Goal: Information Seeking & Learning: Learn about a topic

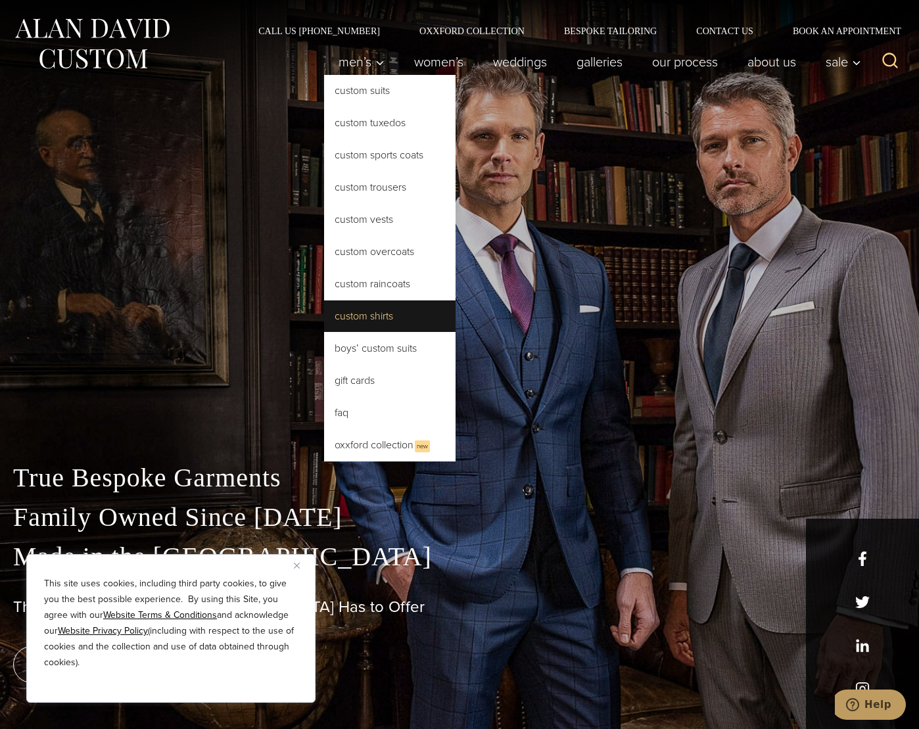
click at [371, 306] on link "Custom Shirts" at bounding box center [389, 316] width 131 height 32
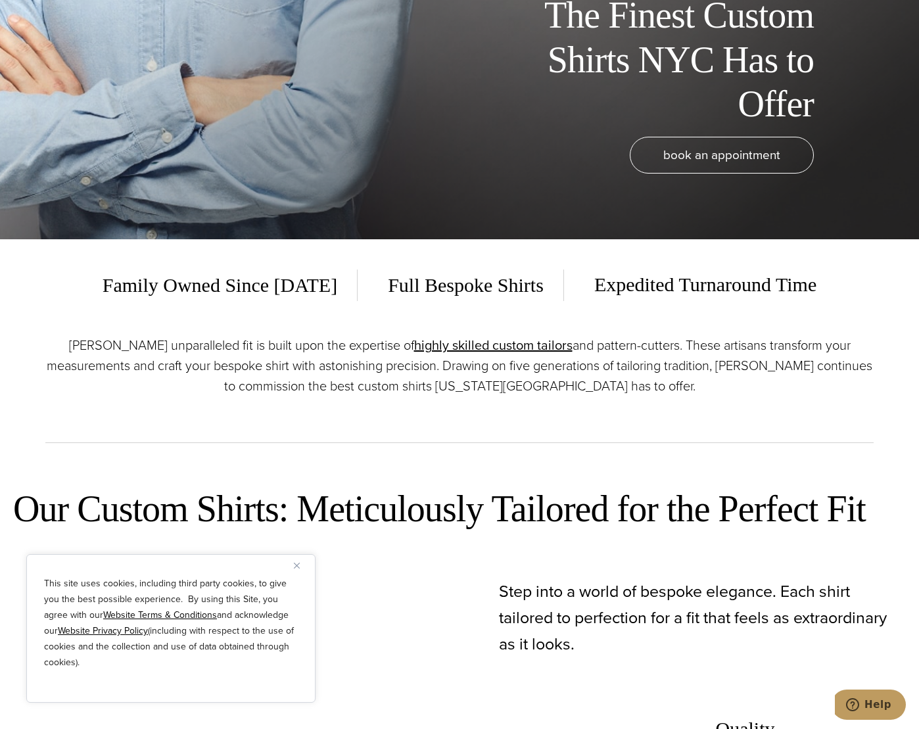
scroll to position [526, 0]
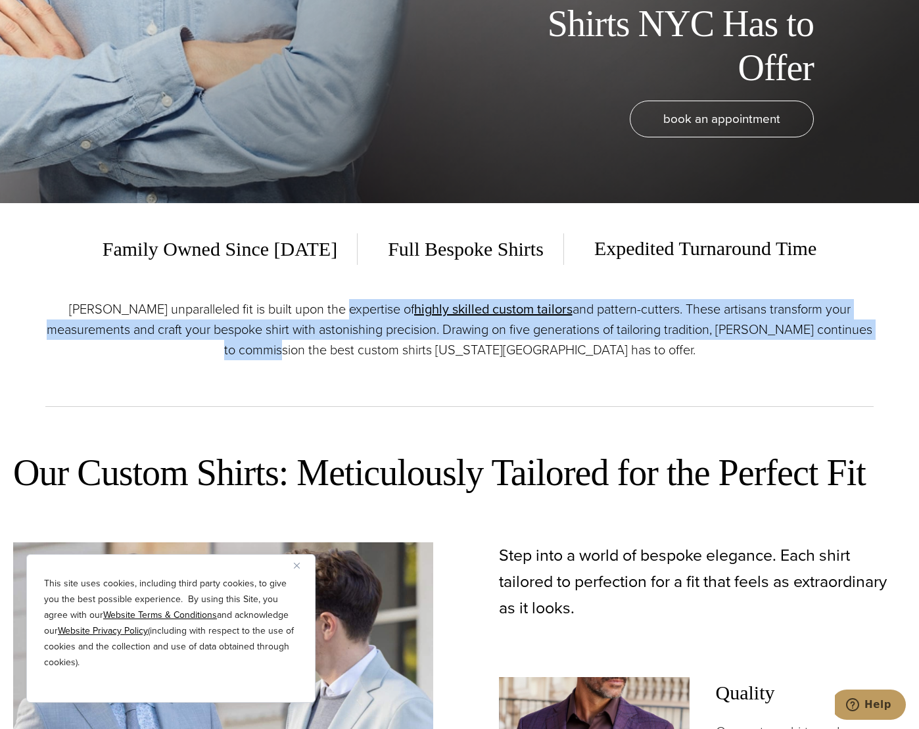
drag, startPoint x: 335, startPoint y: 310, endPoint x: 342, endPoint y: 353, distance: 44.0
click at [342, 353] on p "Alan David’s unparalleled fit is built upon the expertise of highly skilled cus…" at bounding box center [459, 329] width 828 height 61
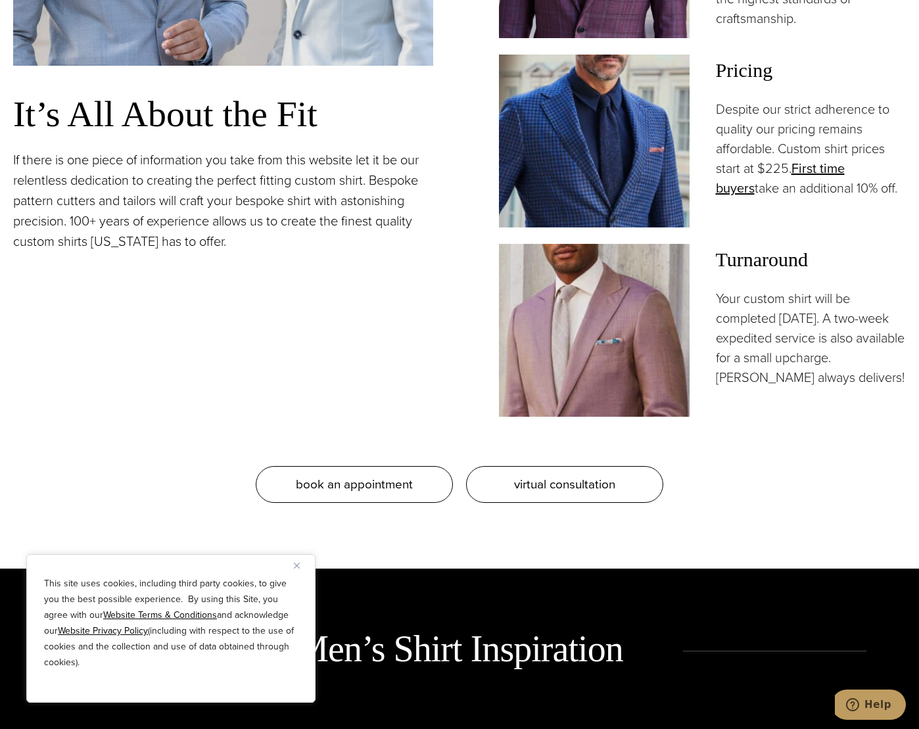
scroll to position [1578, 0]
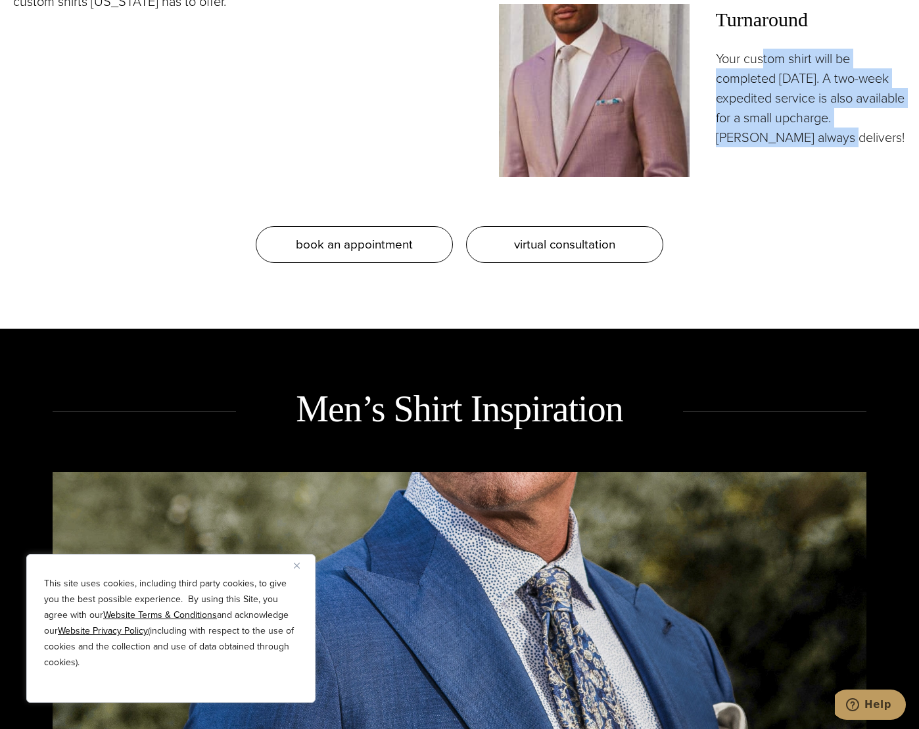
drag, startPoint x: 796, startPoint y: 85, endPoint x: 774, endPoint y: 39, distance: 51.2
click at [774, 49] on p "Your custom shirt will be completed in 5 weeks. A two-week expedited service is…" at bounding box center [811, 98] width 191 height 99
drag, startPoint x: 774, startPoint y: 39, endPoint x: 776, endPoint y: 132, distance: 93.4
click at [776, 132] on div "Turnaround Your custom shirt will be completed in 5 weeks. A two-week expedited…" at bounding box center [811, 90] width 191 height 173
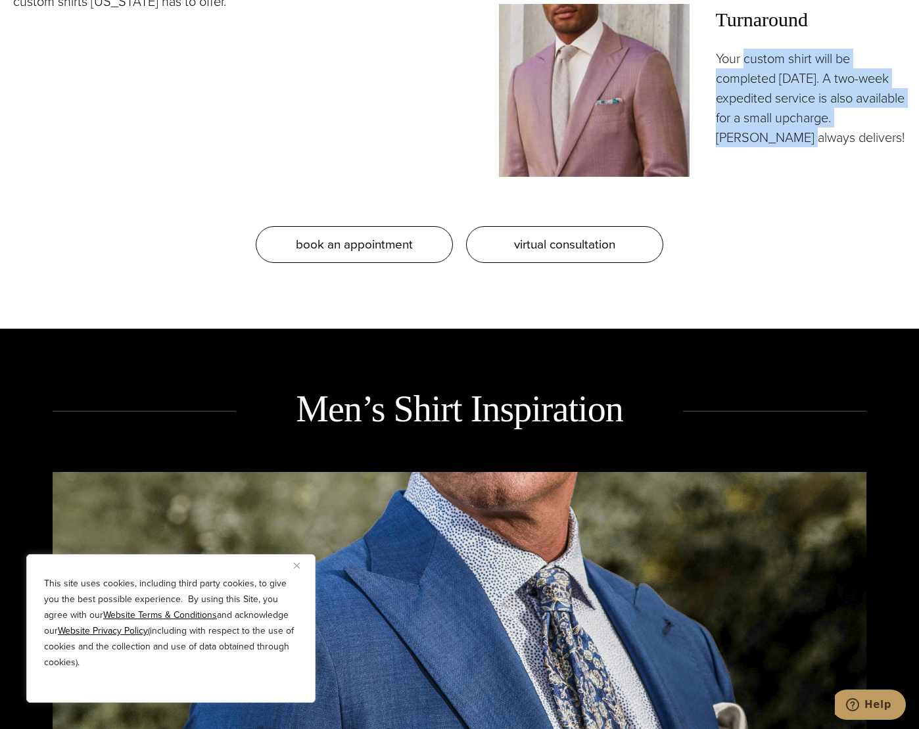
click at [775, 124] on p "Your custom shirt will be completed in 5 weeks. A two-week expedited service is…" at bounding box center [811, 98] width 191 height 99
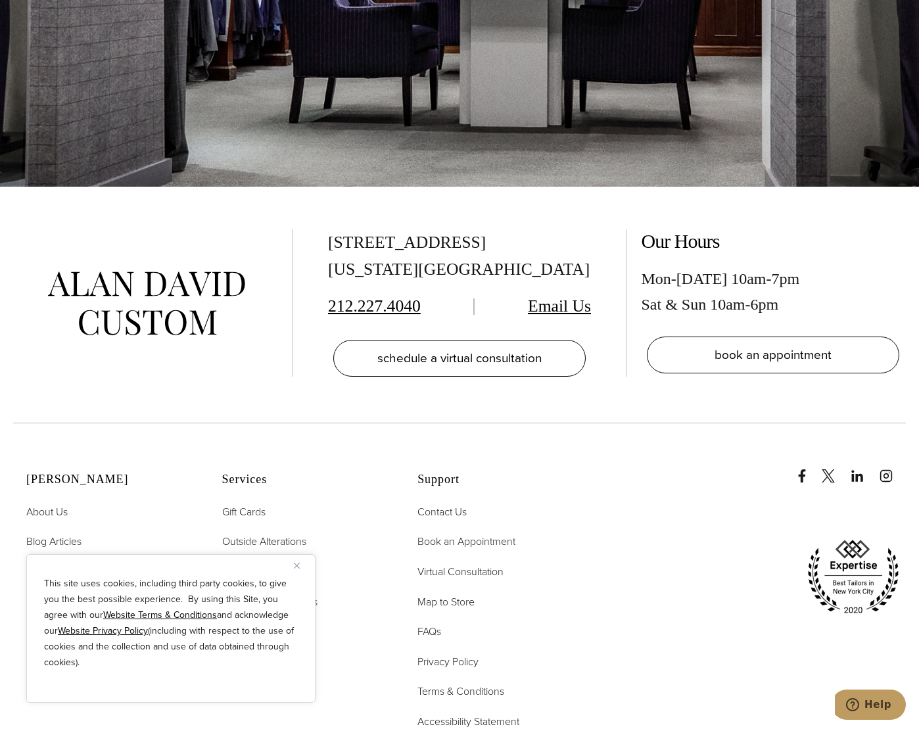
scroll to position [8374, 0]
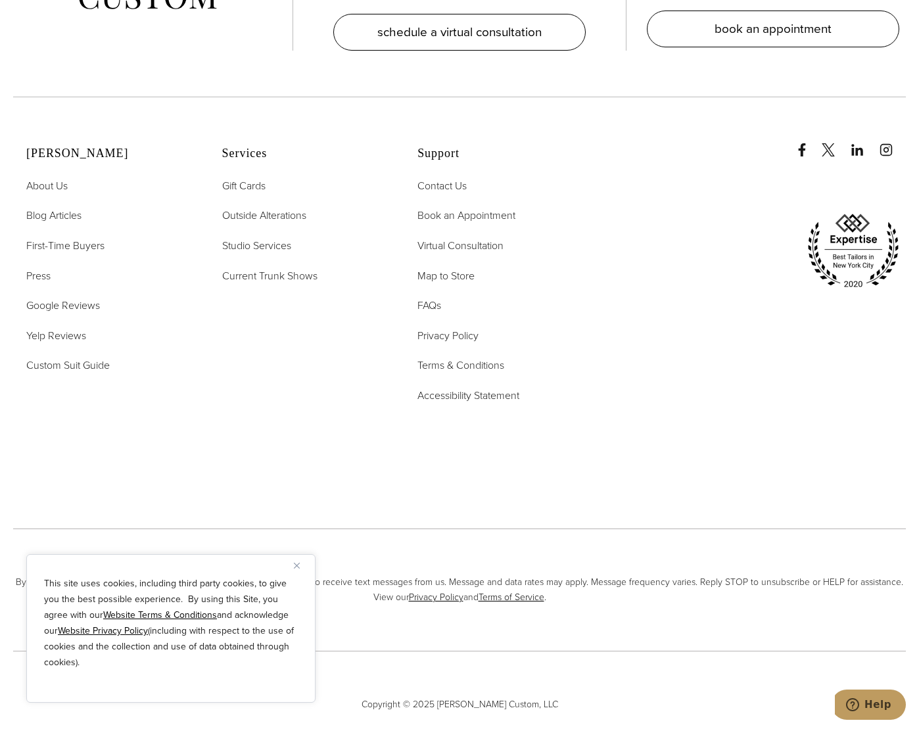
drag, startPoint x: 438, startPoint y: 244, endPoint x: 506, endPoint y: 542, distance: 306.0
click at [47, 178] on span "About Us" at bounding box center [46, 185] width 41 height 15
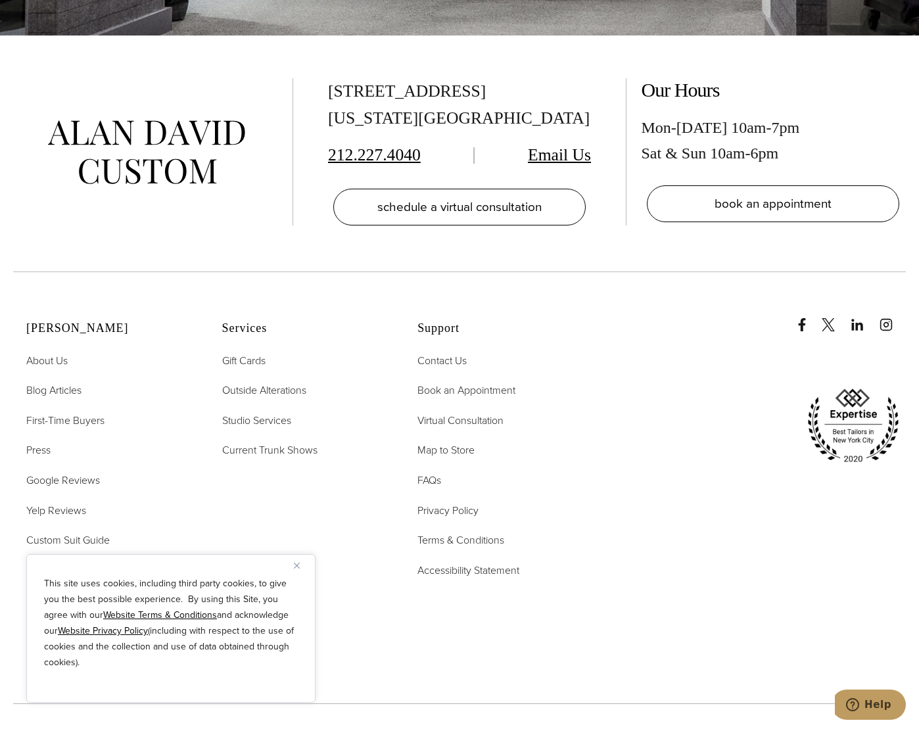
scroll to position [5982, 0]
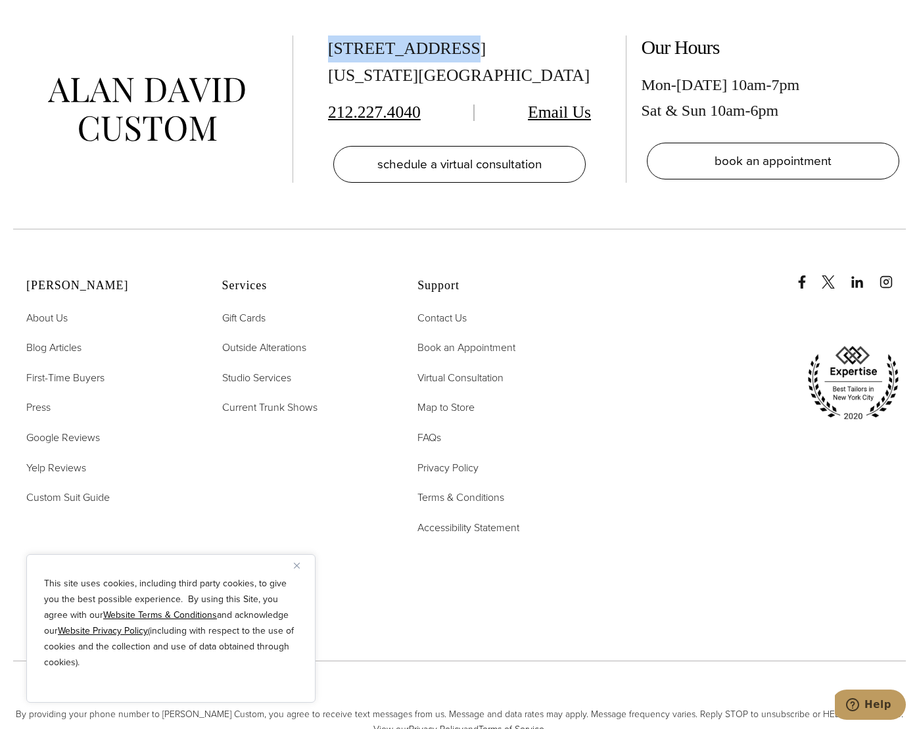
drag, startPoint x: 339, startPoint y: 32, endPoint x: 448, endPoint y: 36, distance: 109.2
click at [448, 36] on div "[STREET_ADDRESS][US_STATE] 212.227.4040 Email Us schedule a virtual consultation" at bounding box center [459, 108] width 280 height 147
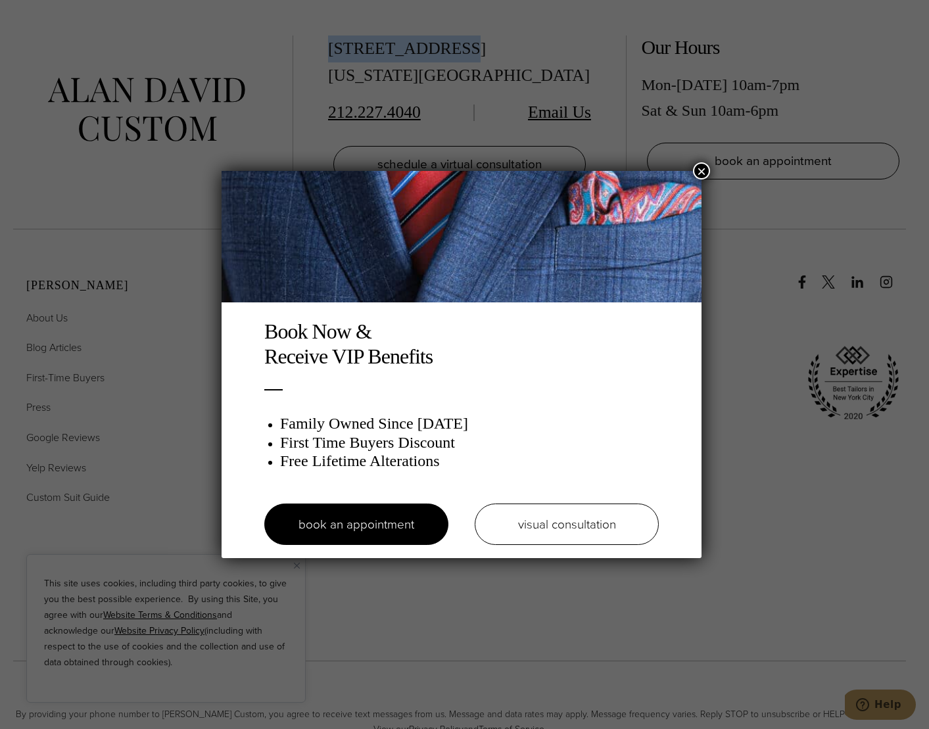
click at [693, 171] on img at bounding box center [462, 236] width 480 height 131
click at [703, 166] on button "×" at bounding box center [701, 170] width 17 height 17
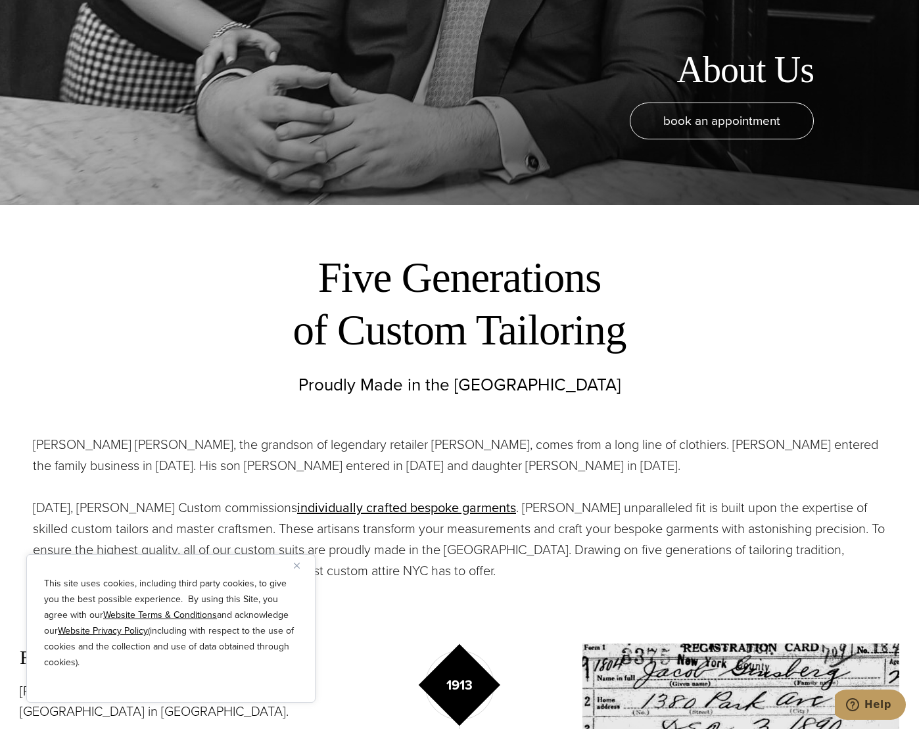
scroll to position [0, 0]
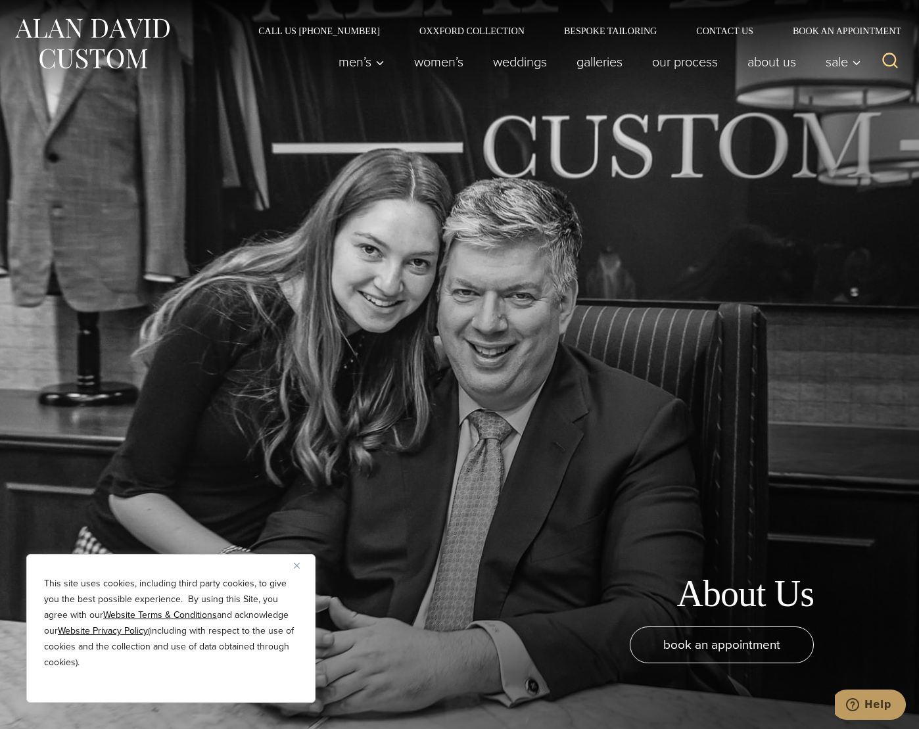
drag, startPoint x: 666, startPoint y: 300, endPoint x: 517, endPoint y: 20, distance: 317.0
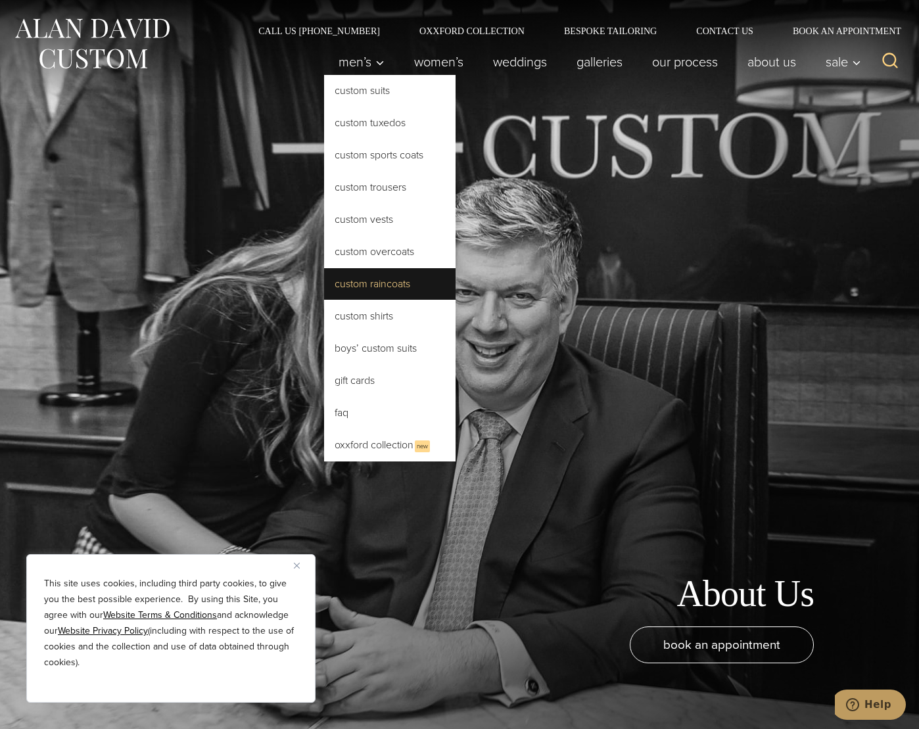
click at [346, 277] on link "Custom Raincoats" at bounding box center [389, 284] width 131 height 32
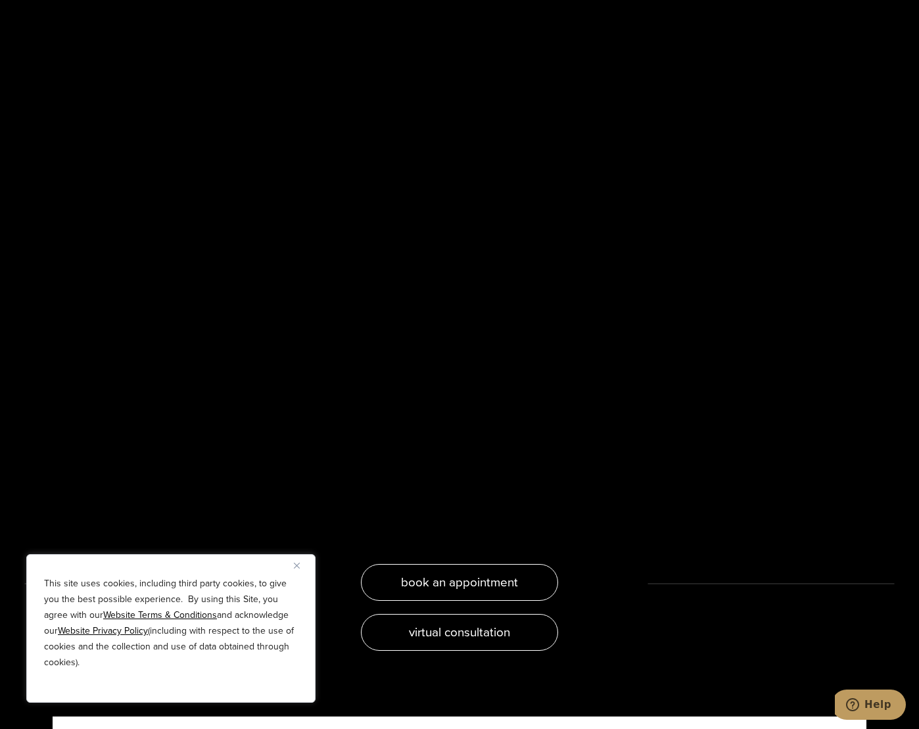
scroll to position [2498, 0]
